Goal: Task Accomplishment & Management: Use online tool/utility

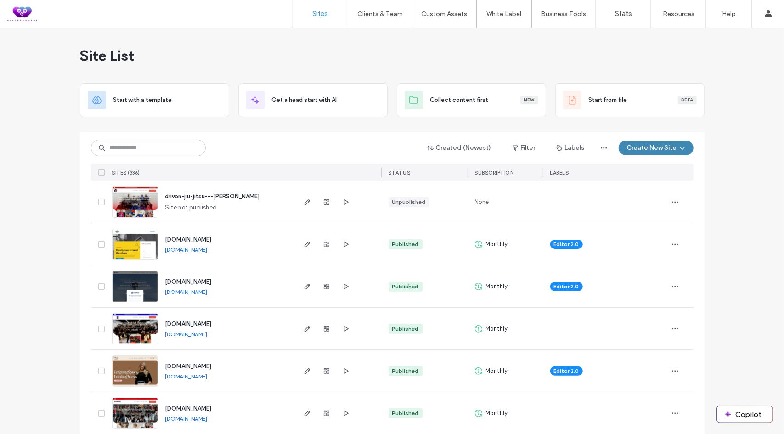
click at [647, 148] on button "Create New Site" at bounding box center [656, 148] width 75 height 15
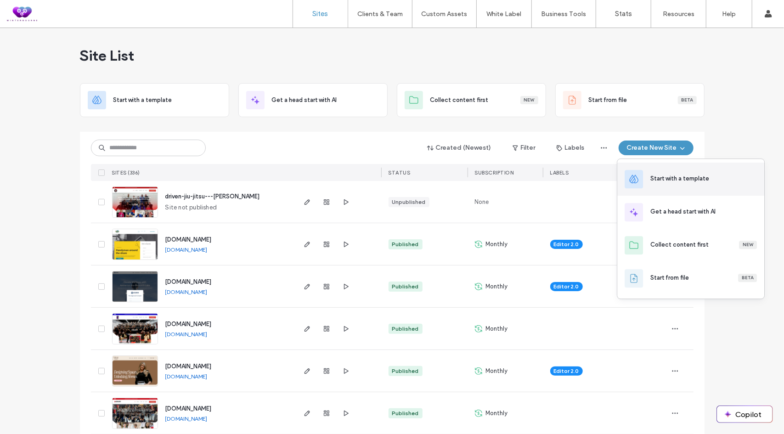
click at [661, 179] on div "Start with a template" at bounding box center [679, 178] width 59 height 9
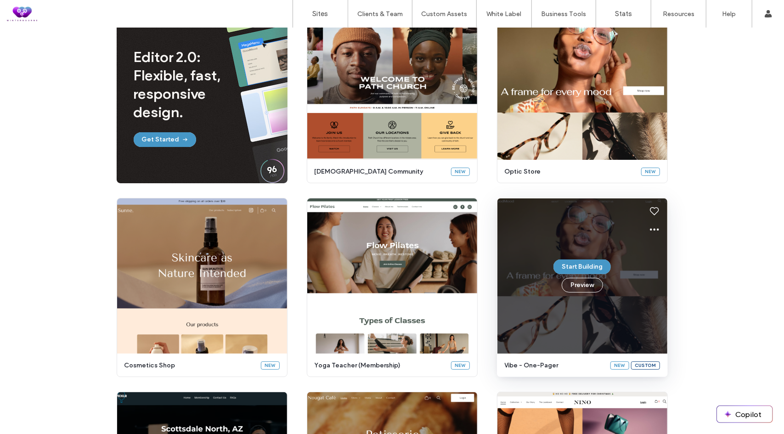
scroll to position [110, 0]
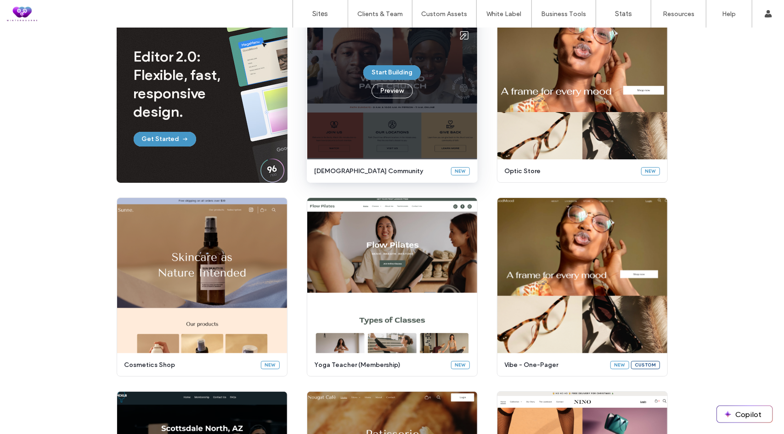
click at [421, 123] on div "Start Building Preview" at bounding box center [392, 81] width 170 height 155
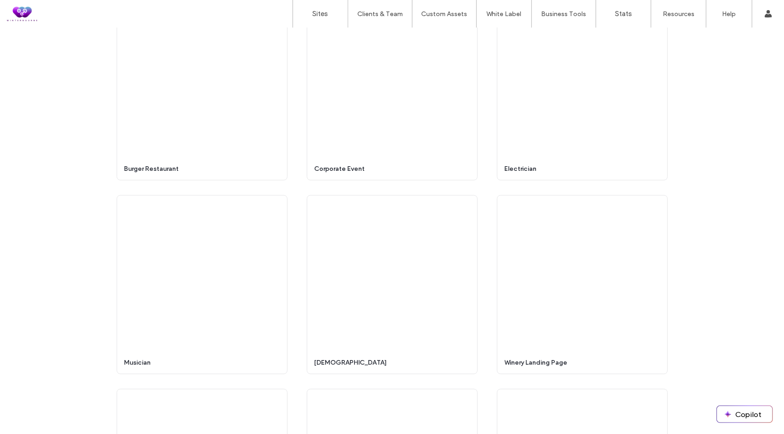
scroll to position [3203, 0]
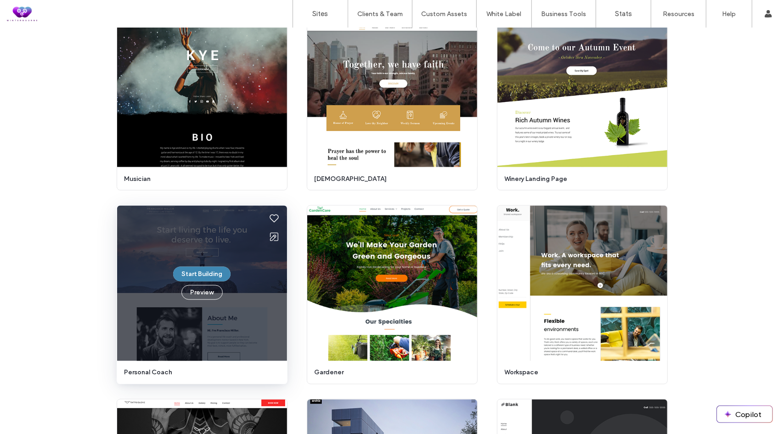
click at [206, 271] on button "Start Building" at bounding box center [201, 274] width 57 height 15
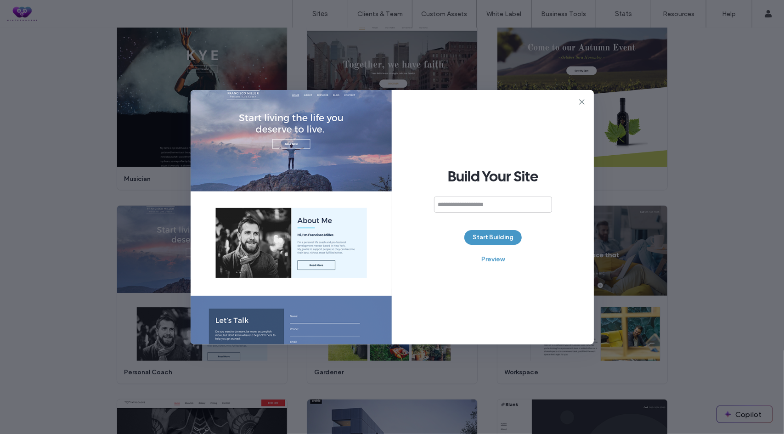
click at [475, 205] on input at bounding box center [493, 205] width 118 height 16
type input "****"
click at [496, 244] on button "Start Building" at bounding box center [492, 237] width 57 height 15
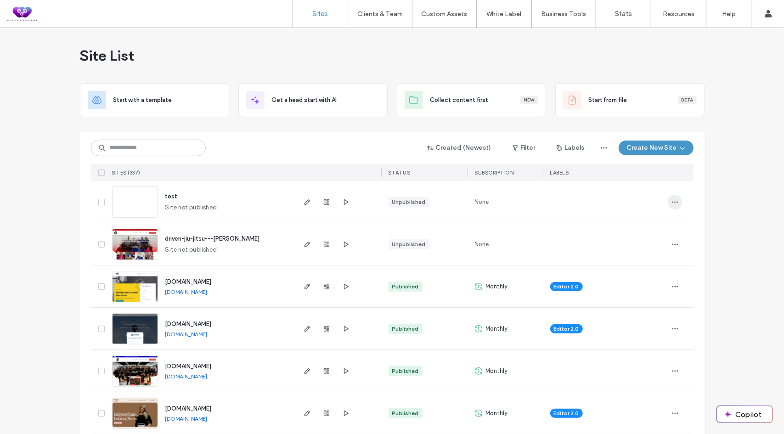
click at [668, 198] on span "button" at bounding box center [675, 202] width 15 height 15
click at [624, 315] on span "Delete Site" at bounding box center [630, 318] width 30 height 9
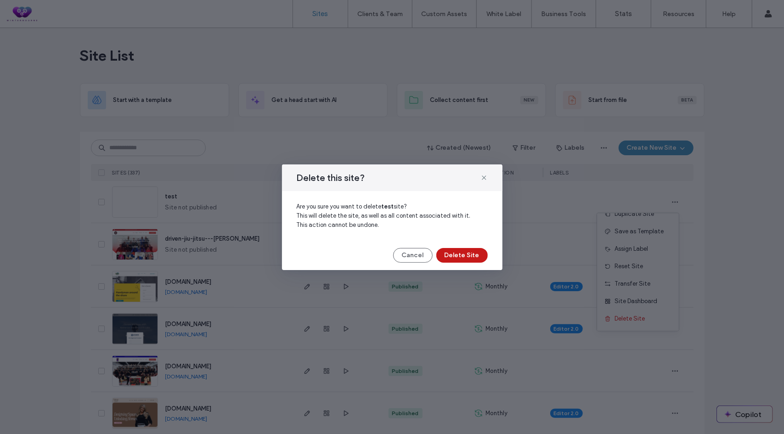
click at [472, 259] on button "Delete Site" at bounding box center [461, 255] width 51 height 15
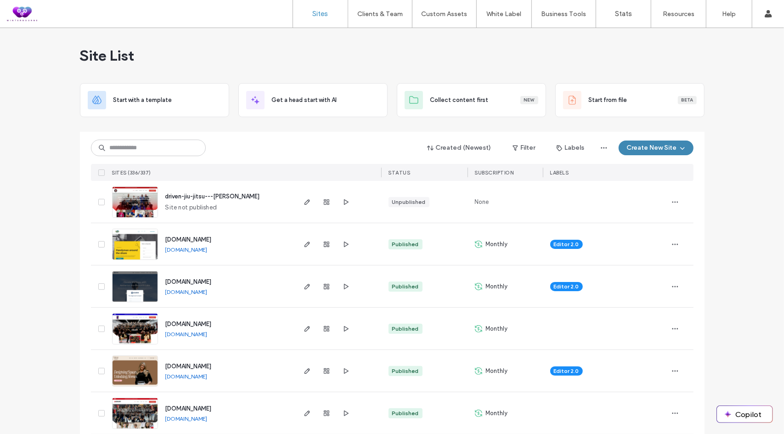
click at [671, 144] on button "Create New Site" at bounding box center [656, 148] width 75 height 15
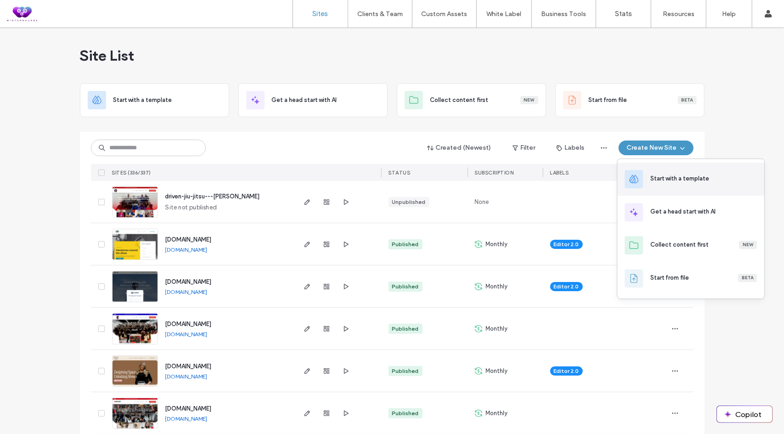
click at [638, 176] on icon at bounding box center [633, 179] width 11 height 11
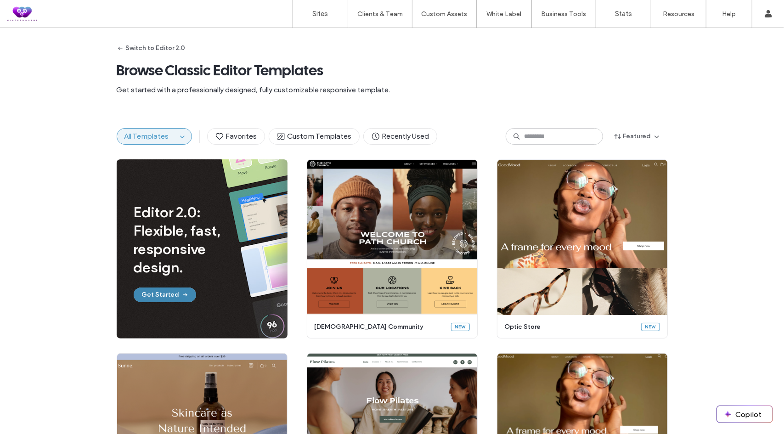
click at [171, 295] on button "Get Started" at bounding box center [165, 295] width 62 height 15
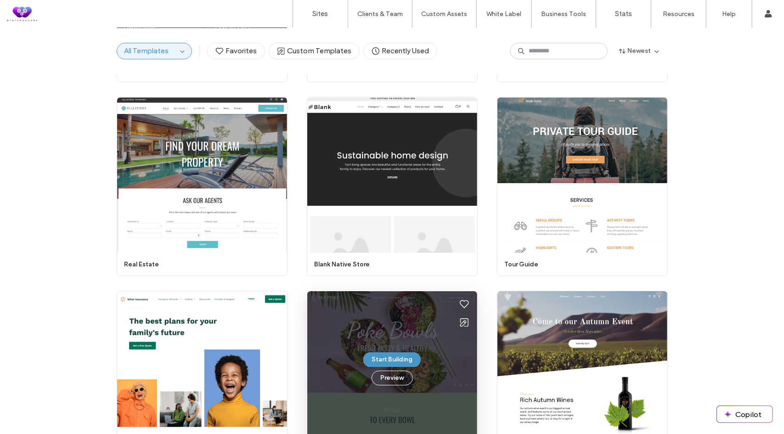
scroll to position [1785, 0]
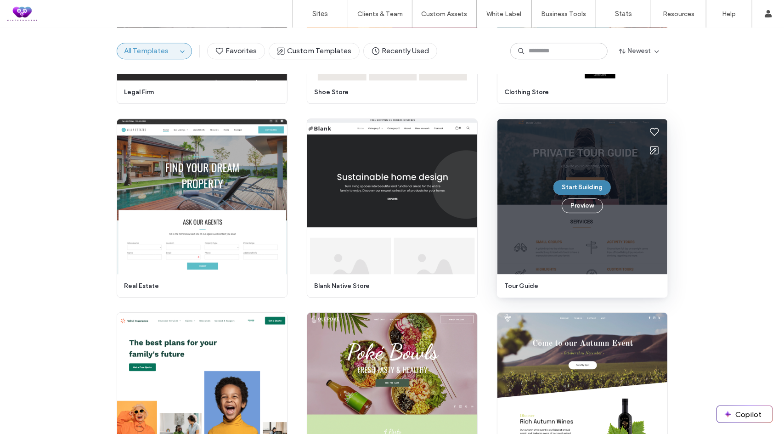
click at [580, 189] on button "Start Building" at bounding box center [581, 187] width 57 height 15
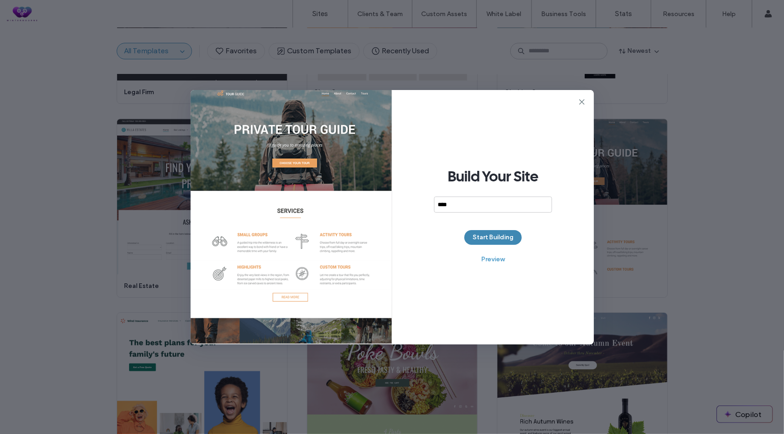
type input "****"
click at [499, 239] on button "Start Building" at bounding box center [492, 237] width 57 height 15
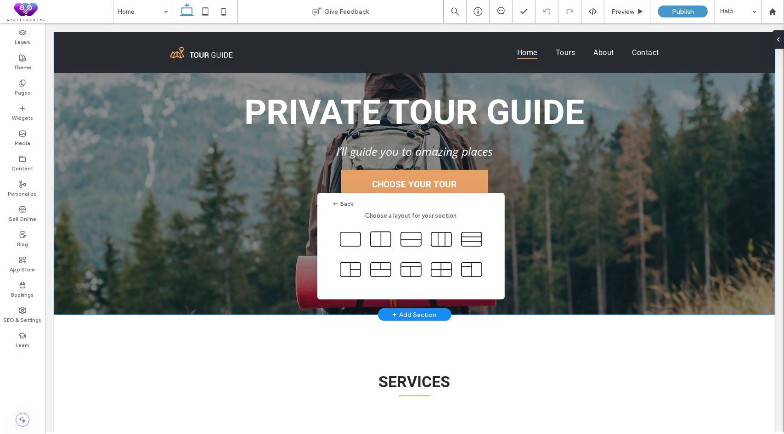
click at [347, 236] on icon at bounding box center [350, 239] width 23 height 23
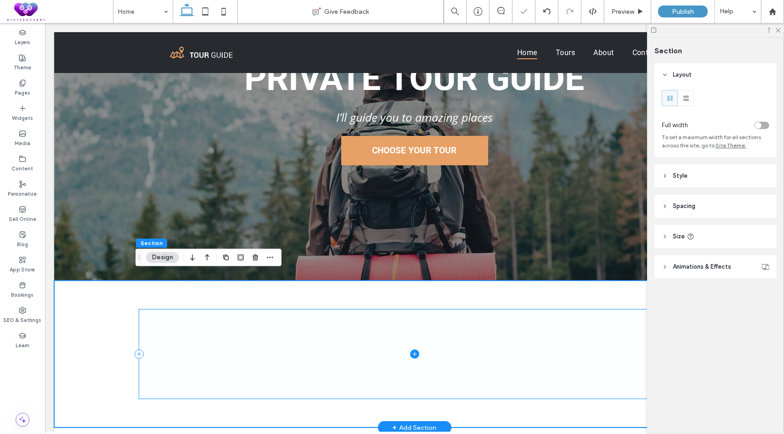
scroll to position [230, 0]
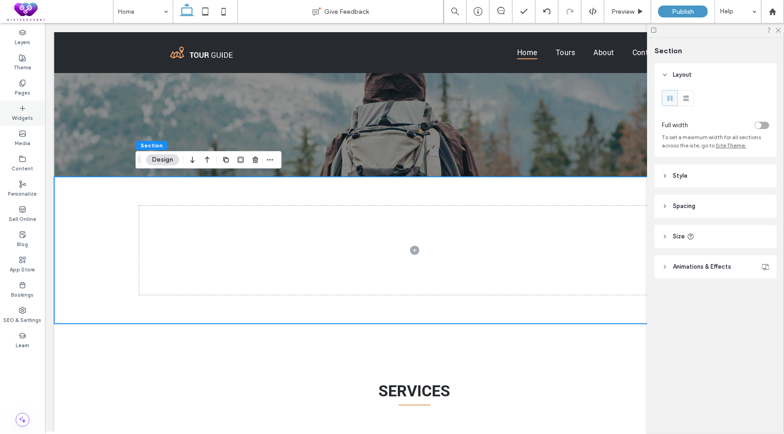
click at [25, 112] on label "Widgets" at bounding box center [22, 117] width 21 height 10
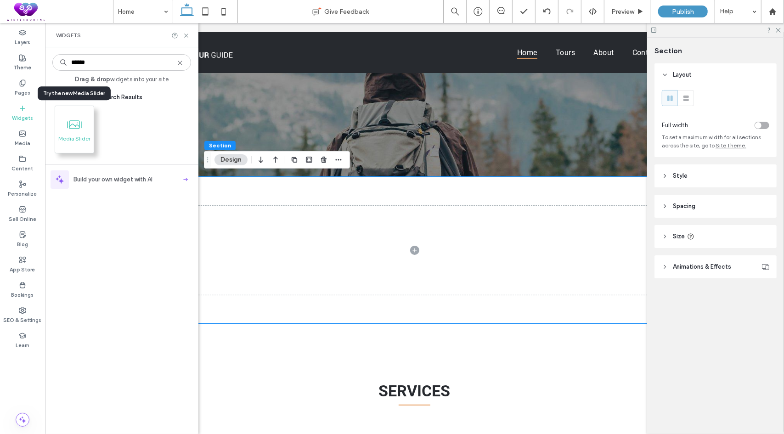
type input "******"
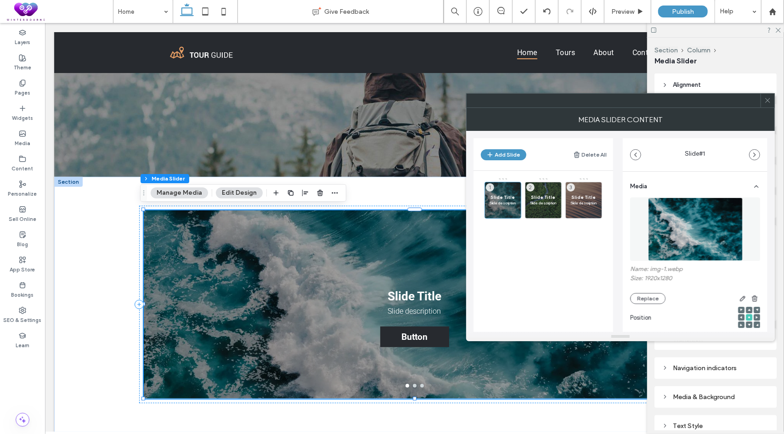
click at [767, 102] on icon at bounding box center [767, 100] width 7 height 7
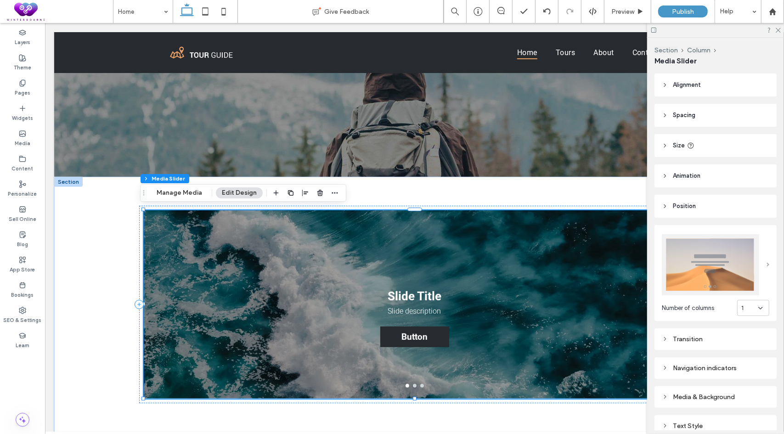
click at [767, 263] on span at bounding box center [768, 265] width 3 height 4
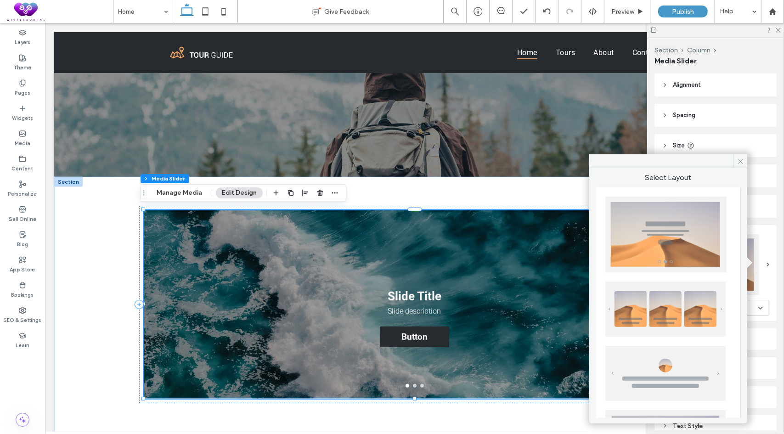
scroll to position [226, 0]
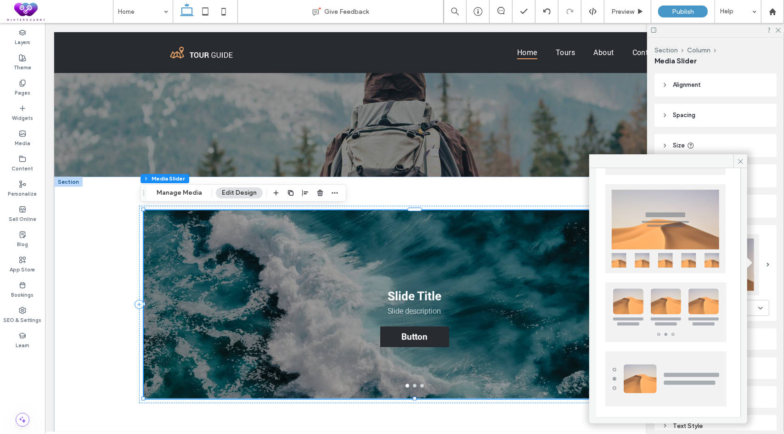
click at [686, 306] on img at bounding box center [665, 312] width 121 height 60
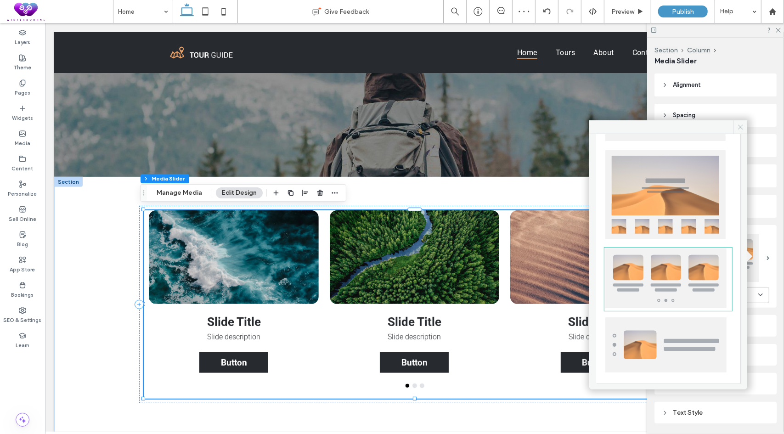
click at [740, 126] on icon at bounding box center [740, 127] width 7 height 7
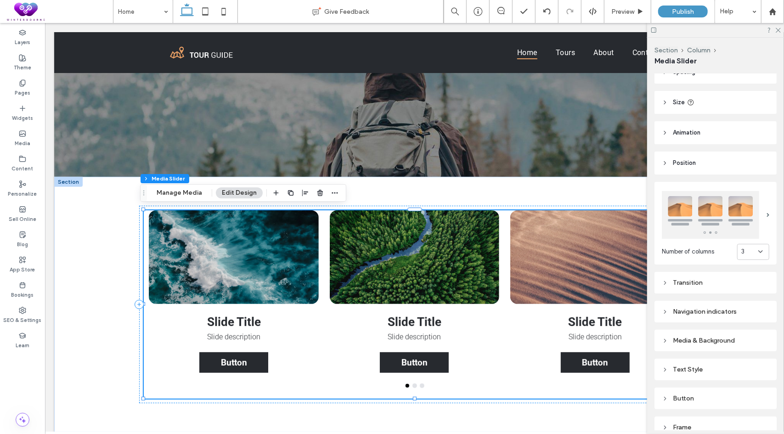
scroll to position [46, 0]
click at [698, 279] on div "Transition" at bounding box center [715, 280] width 107 height 8
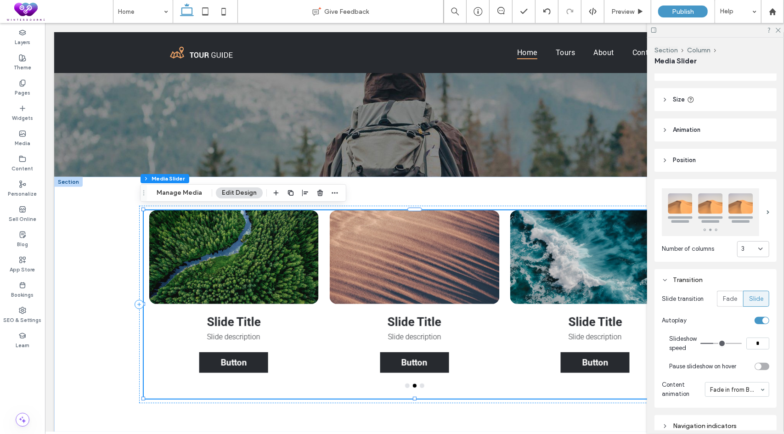
type input "*"
type input "**"
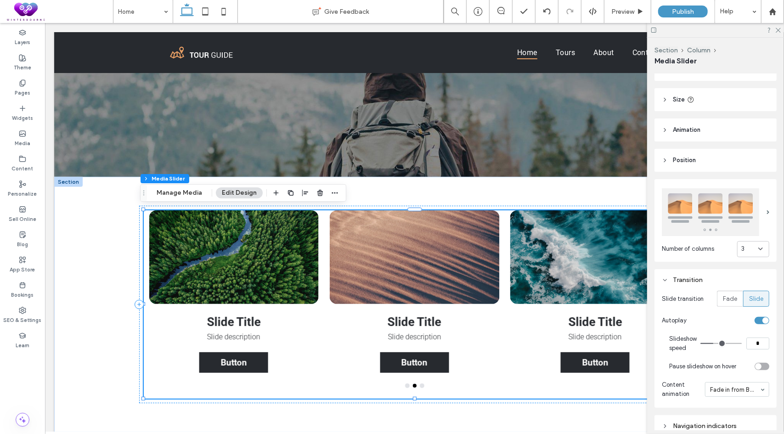
type input "**"
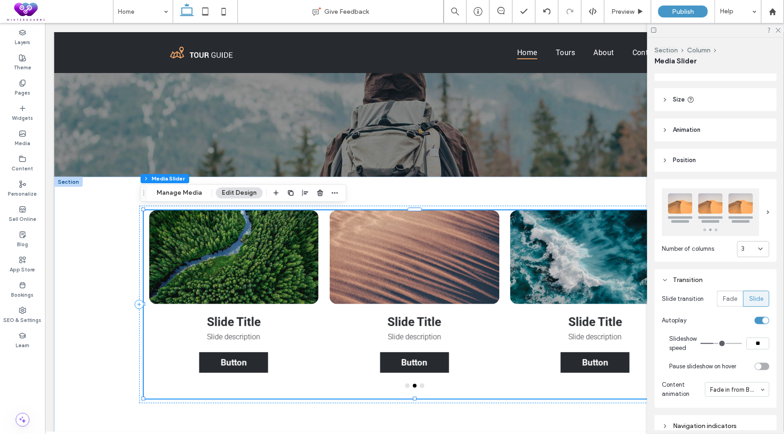
type input "**"
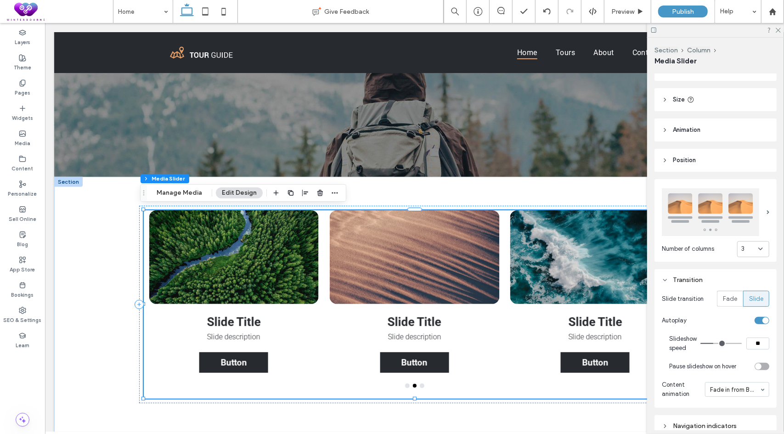
type input "**"
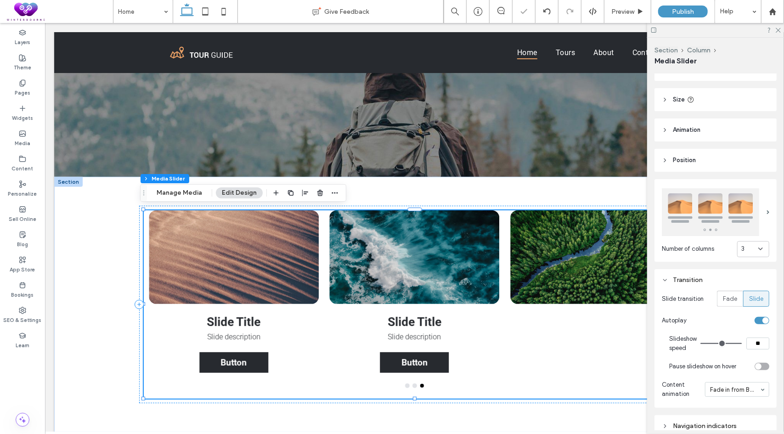
drag, startPoint x: 712, startPoint y: 342, endPoint x: 739, endPoint y: 340, distance: 26.2
click at [739, 343] on input "range" at bounding box center [720, 343] width 41 height 1
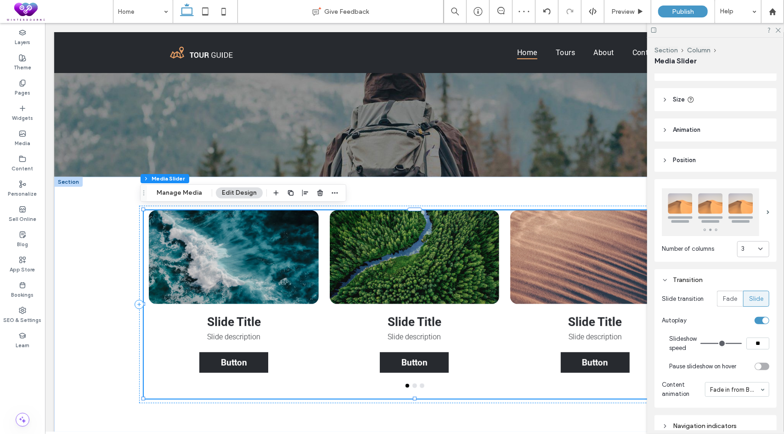
type input "**"
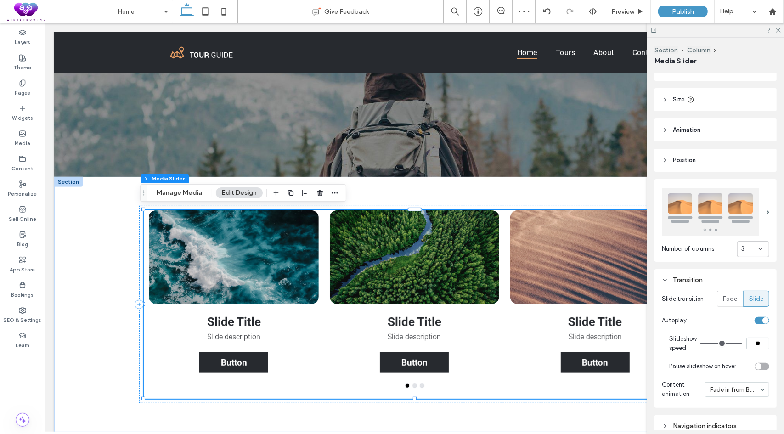
type input "**"
type input "*"
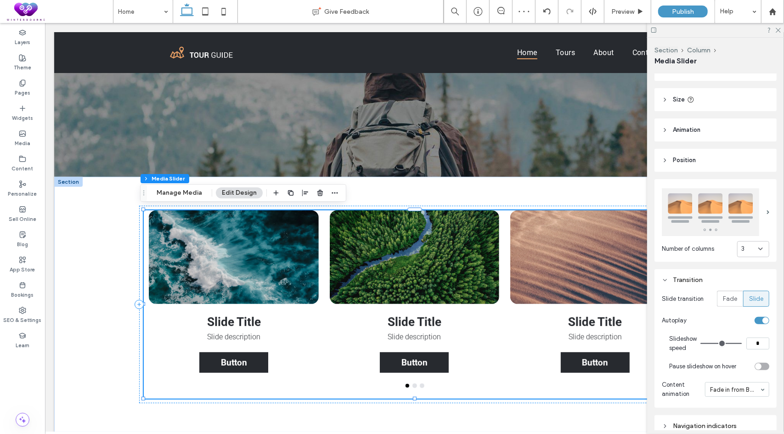
type input "*"
drag, startPoint x: 732, startPoint y: 339, endPoint x: 701, endPoint y: 339, distance: 31.2
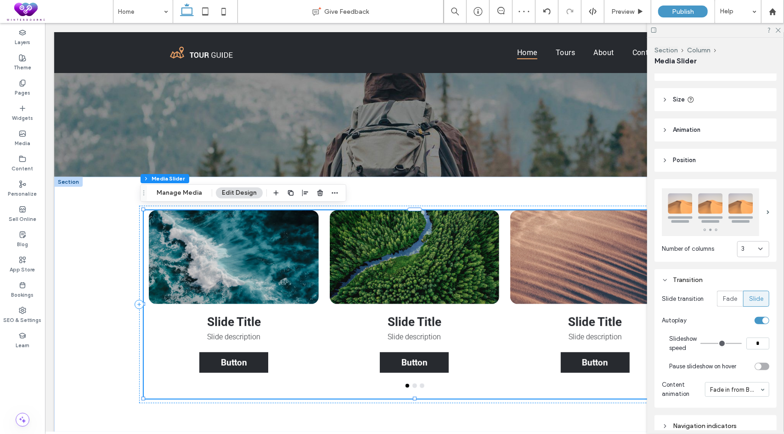
type input "*"
click at [701, 343] on input "range" at bounding box center [720, 343] width 41 height 1
click at [778, 30] on use at bounding box center [778, 30] width 5 height 5
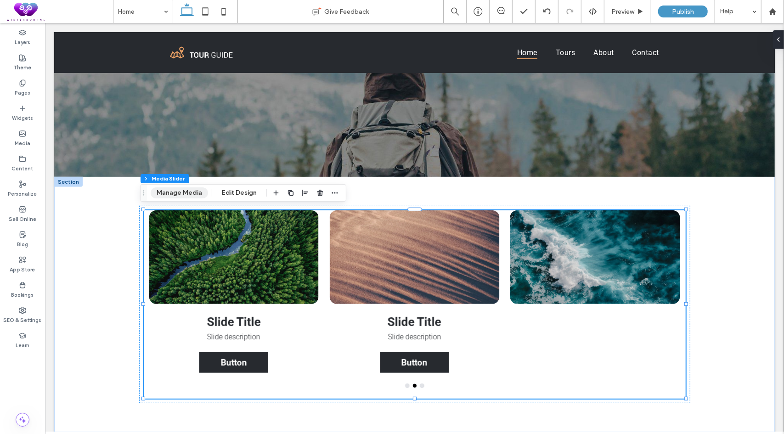
click at [175, 193] on button "Manage Media" at bounding box center [179, 192] width 57 height 11
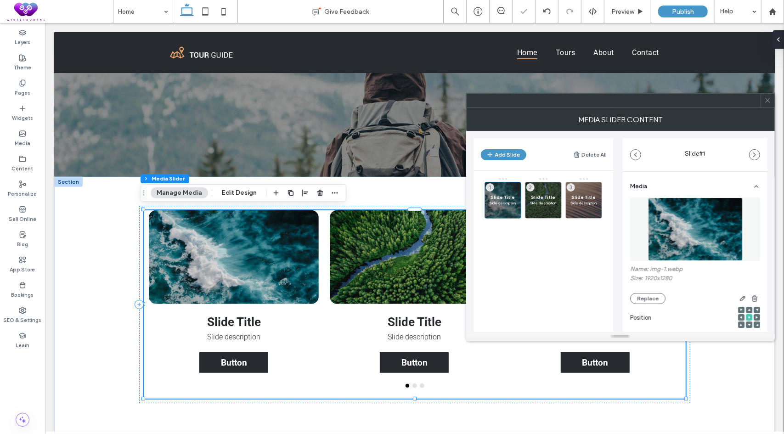
click at [770, 106] on span at bounding box center [767, 101] width 7 height 14
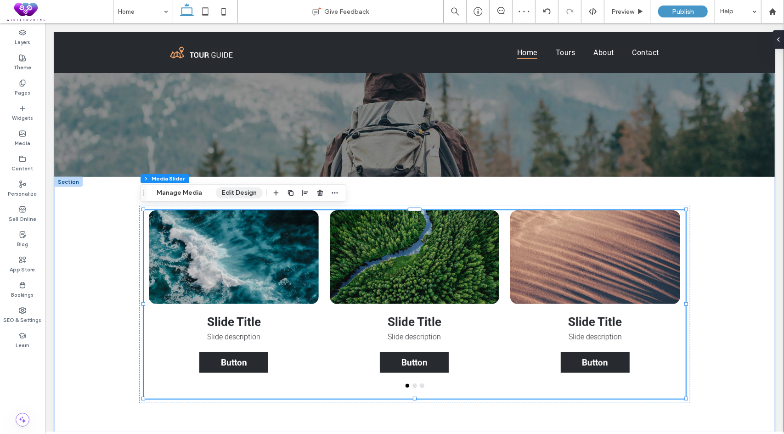
click at [239, 192] on button "Edit Design" at bounding box center [239, 192] width 47 height 11
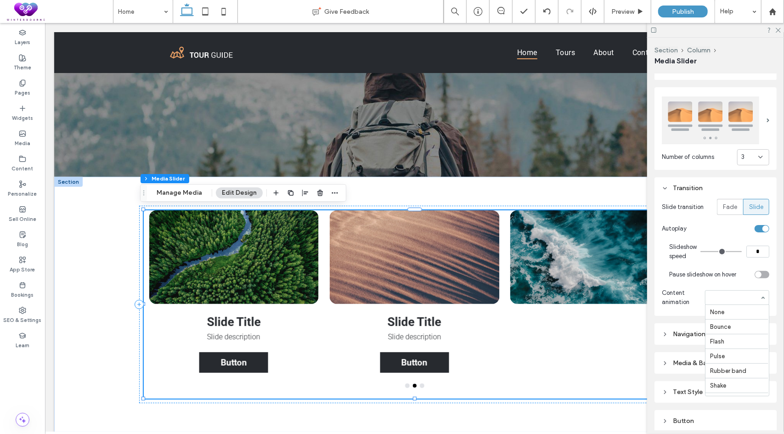
scroll to position [247, 0]
click at [723, 206] on span "Fade" at bounding box center [730, 207] width 14 height 9
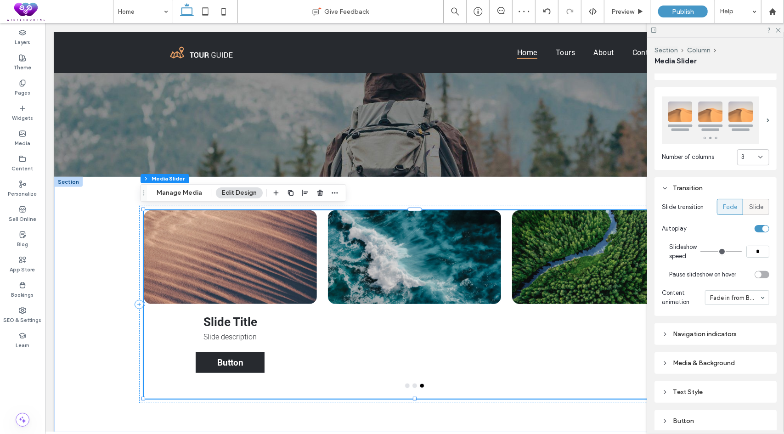
click at [755, 206] on span "Slide" at bounding box center [756, 207] width 14 height 9
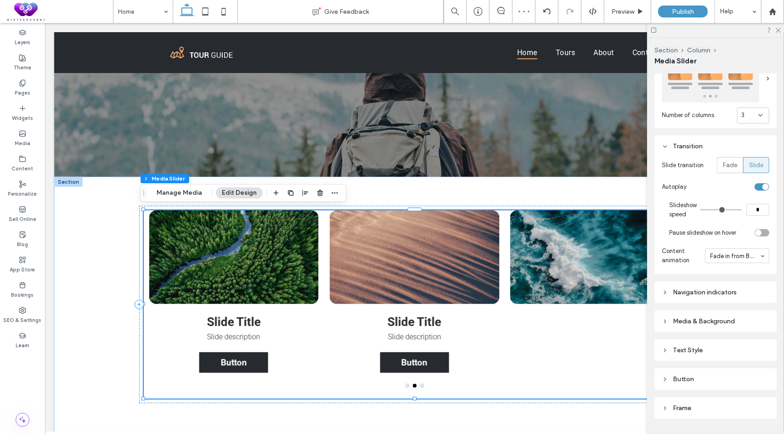
scroll to position [184, 0]
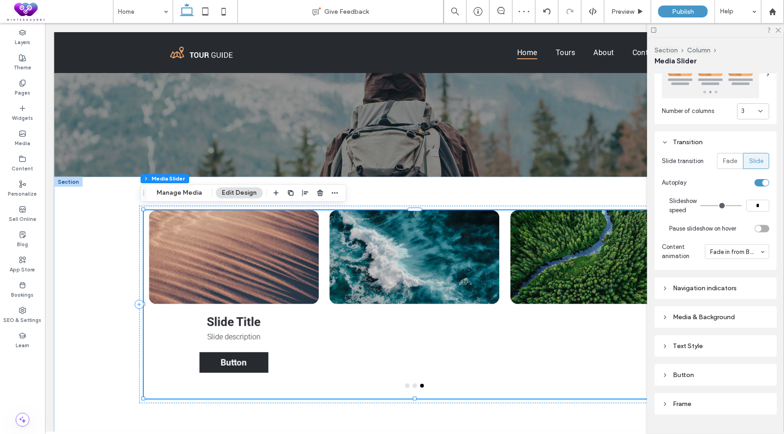
click at [695, 286] on div "Navigation indicators" at bounding box center [715, 288] width 107 height 8
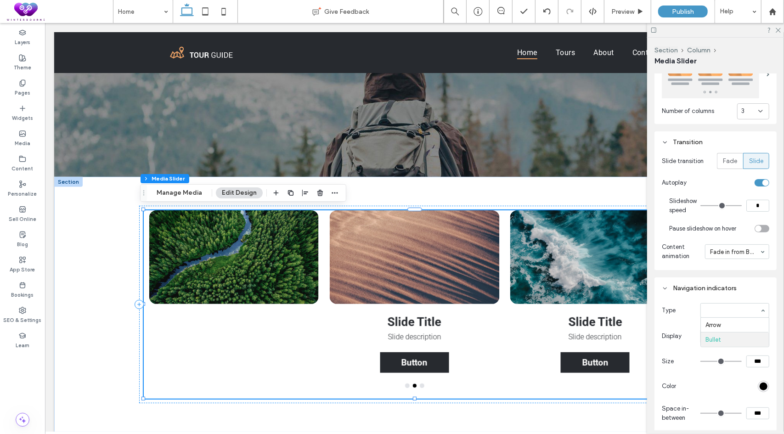
click at [701, 285] on div "Navigation indicators" at bounding box center [715, 288] width 107 height 8
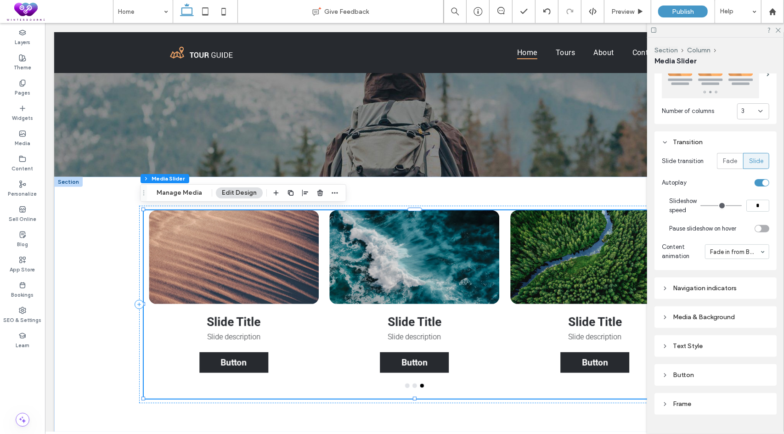
click at [708, 313] on div "Media & Background" at bounding box center [715, 317] width 107 height 8
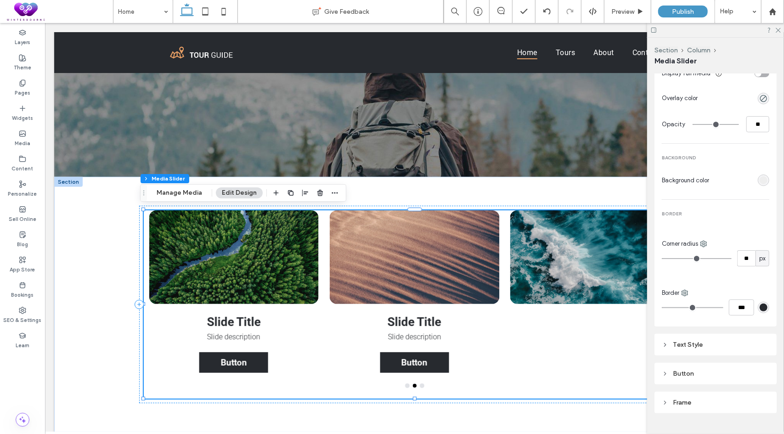
scroll to position [505, 0]
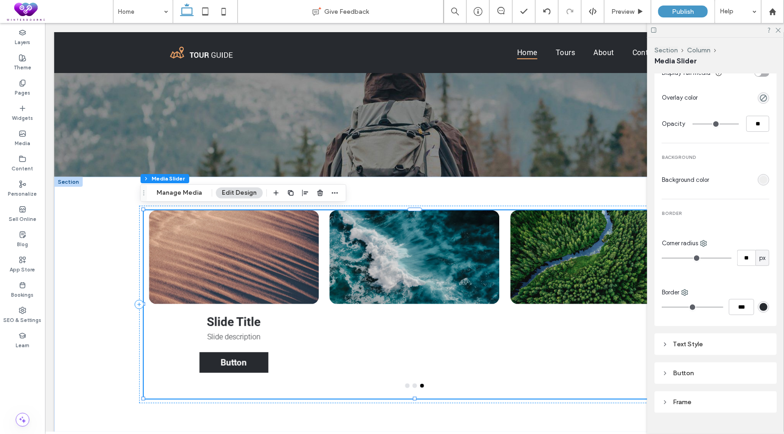
click at [708, 345] on div "Text Style" at bounding box center [715, 344] width 107 height 8
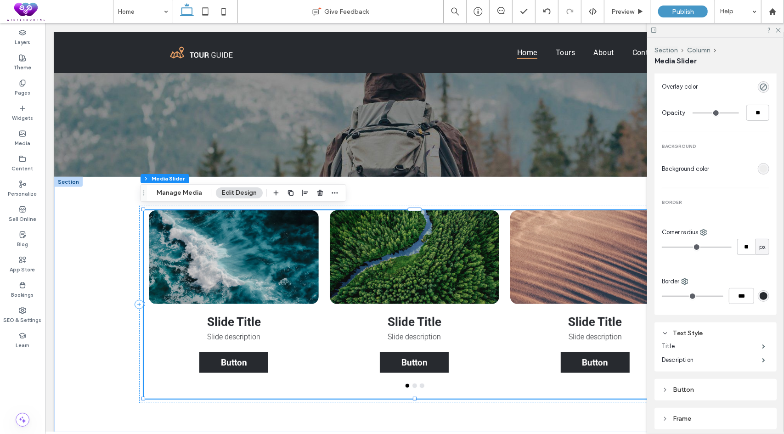
scroll to position [458, 0]
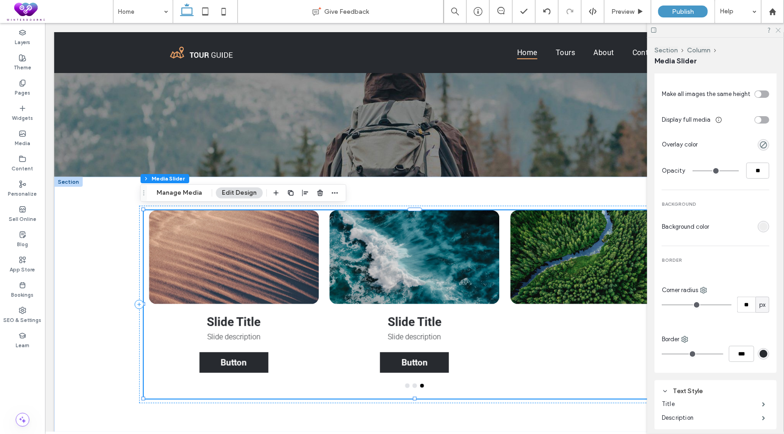
click at [779, 29] on icon at bounding box center [778, 30] width 6 height 6
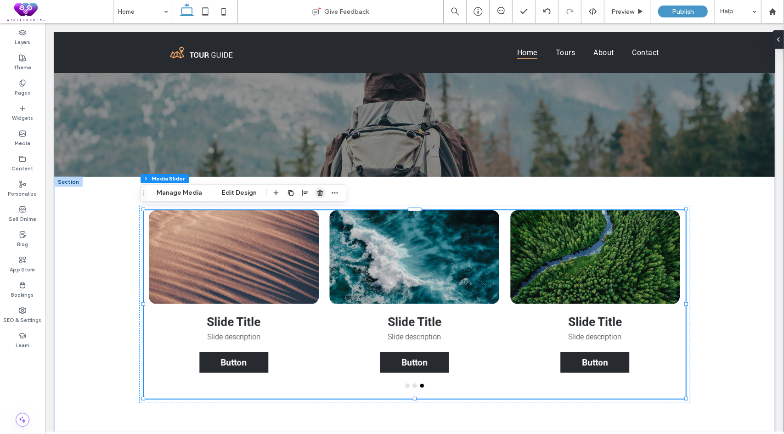
click at [321, 193] on icon "button" at bounding box center [319, 192] width 7 height 7
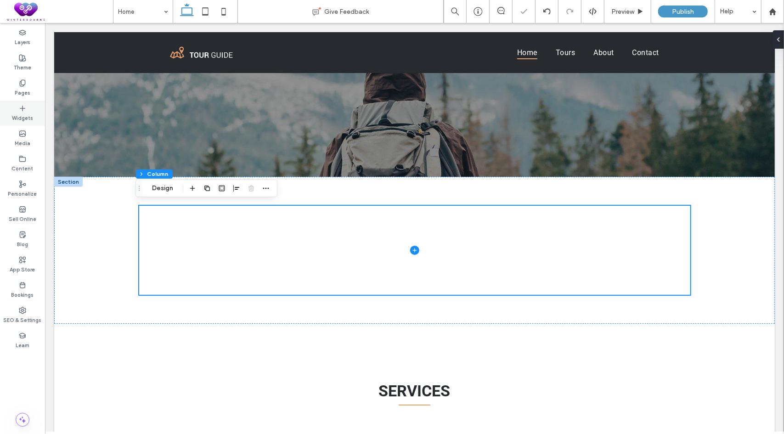
click at [14, 116] on label "Widgets" at bounding box center [22, 117] width 21 height 10
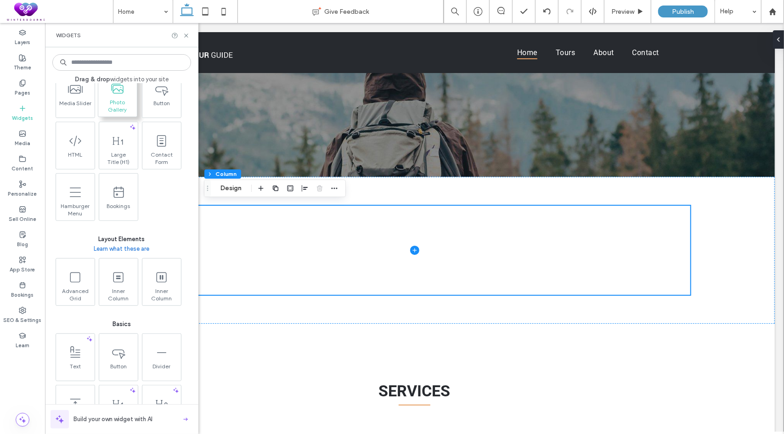
scroll to position [276, 0]
